Goal: Task Accomplishment & Management: Manage account settings

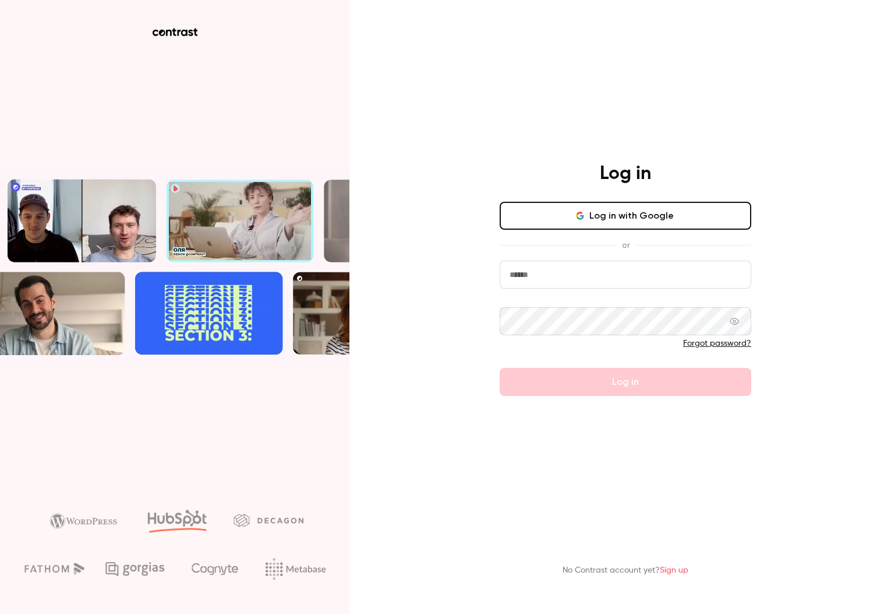
click at [594, 213] on button "Log in with Google" at bounding box center [626, 216] width 252 height 28
